Goal: Find specific page/section: Find specific page/section

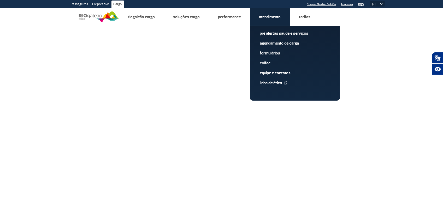
click at [270, 33] on link "Pré alertas Saúde e Serviços" at bounding box center [295, 34] width 70 height 6
click at [266, 33] on link "Pré alertas Saúde e Serviços" at bounding box center [295, 34] width 70 height 6
click at [273, 33] on link "Pré alertas Saúde e Serviços" at bounding box center [295, 34] width 70 height 6
click at [273, 16] on link "Atendimento" at bounding box center [270, 16] width 22 height 5
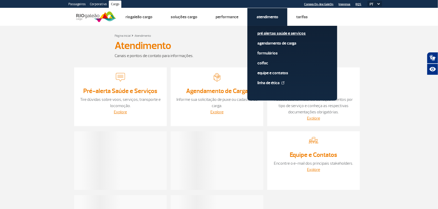
click at [276, 33] on link "Pré alertas Saúde e Serviços" at bounding box center [292, 34] width 70 height 6
